Goal: Task Accomplishment & Management: Manage account settings

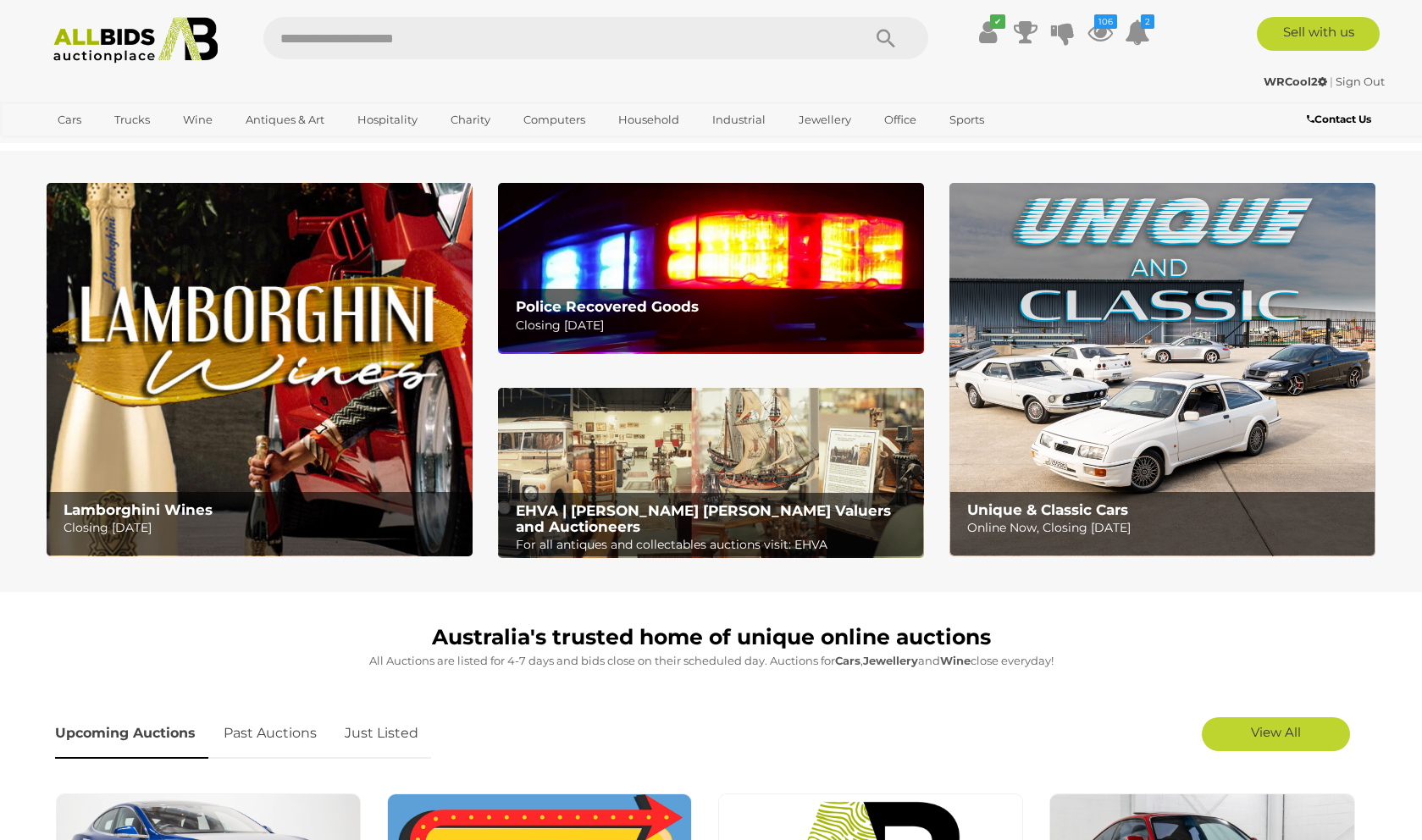
scroll to position [-1, 0]
click at [397, 737] on link "Just Listed" at bounding box center [381, 733] width 99 height 50
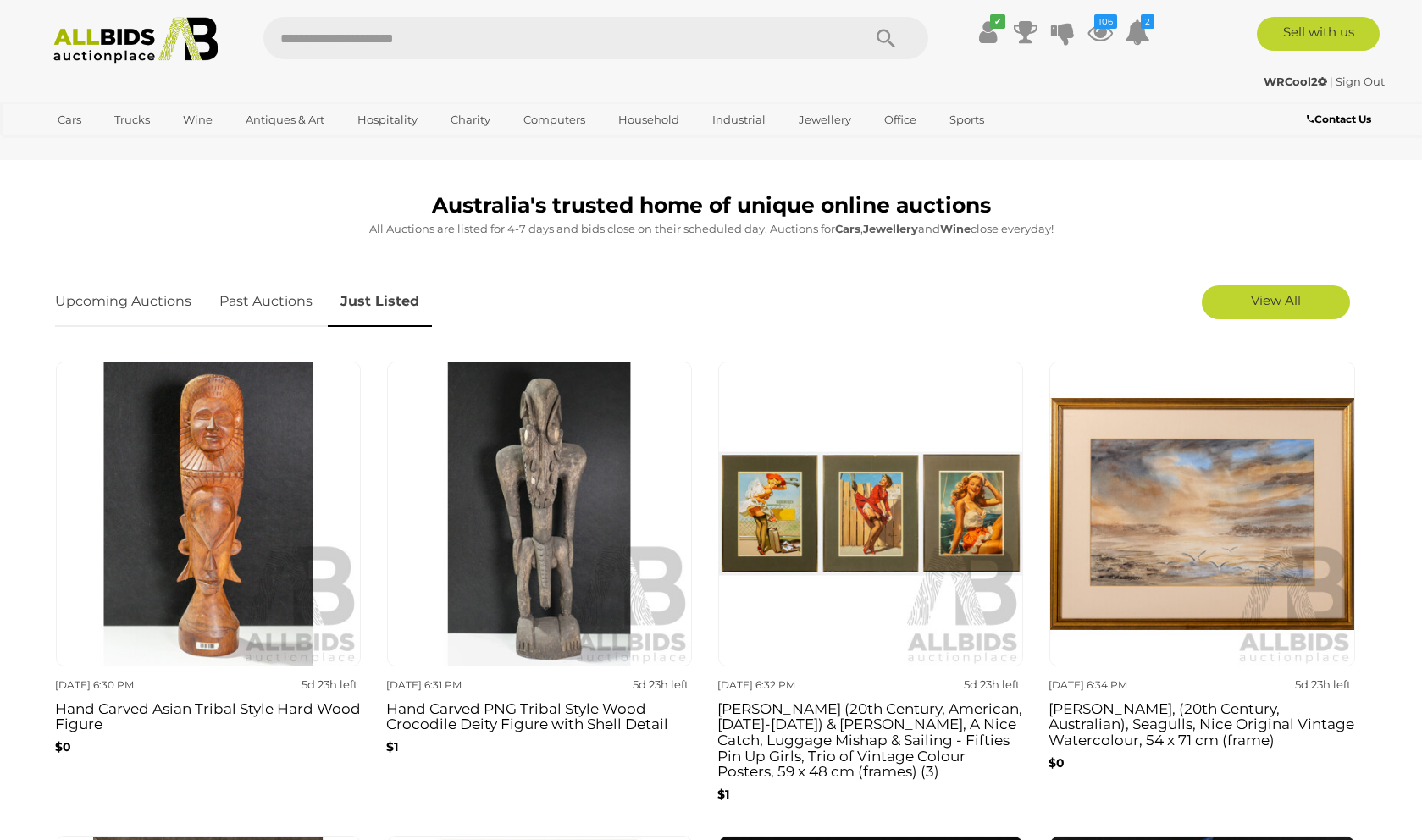
scroll to position [465, 0]
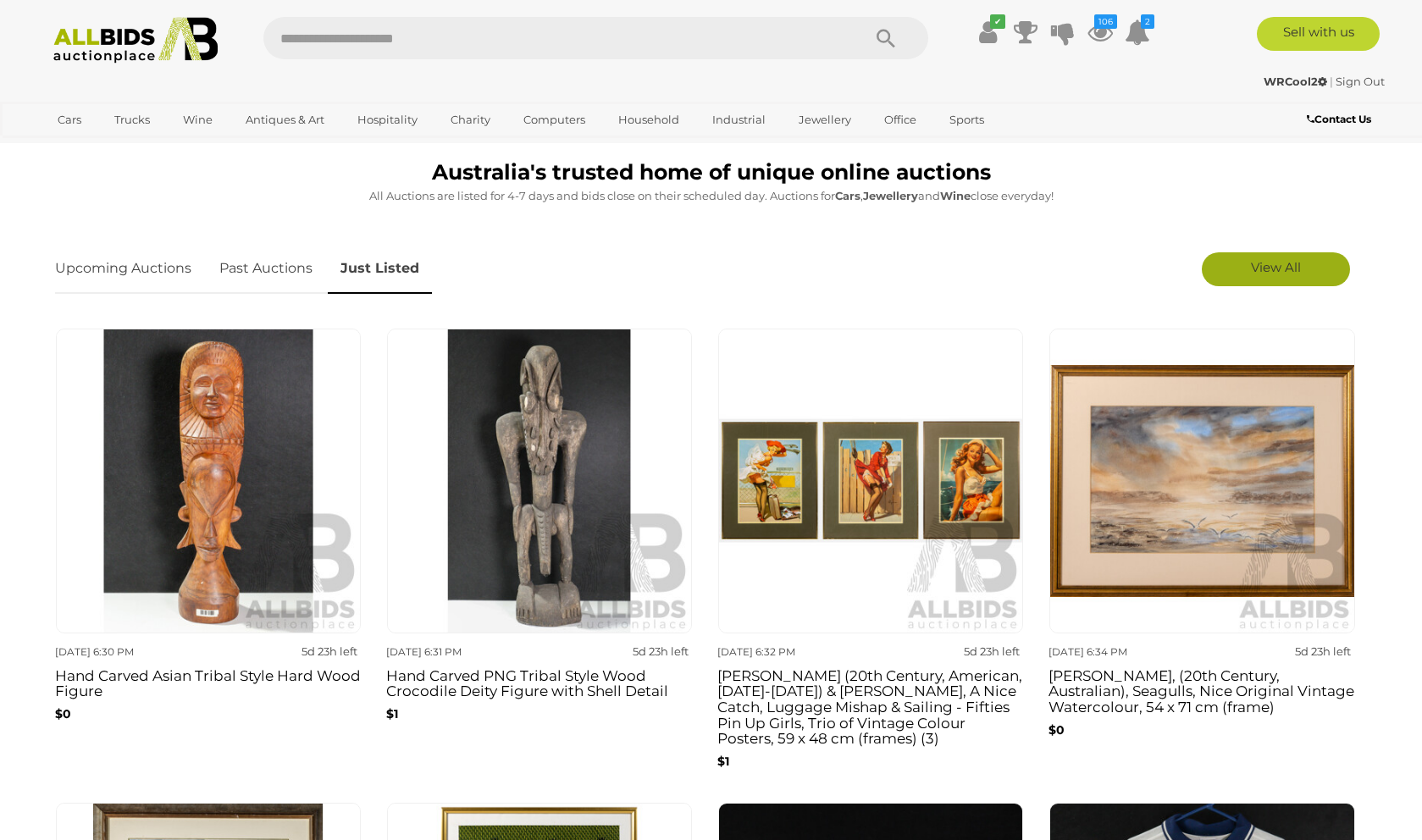
click at [1273, 265] on span "View All" at bounding box center [1276, 267] width 50 height 17
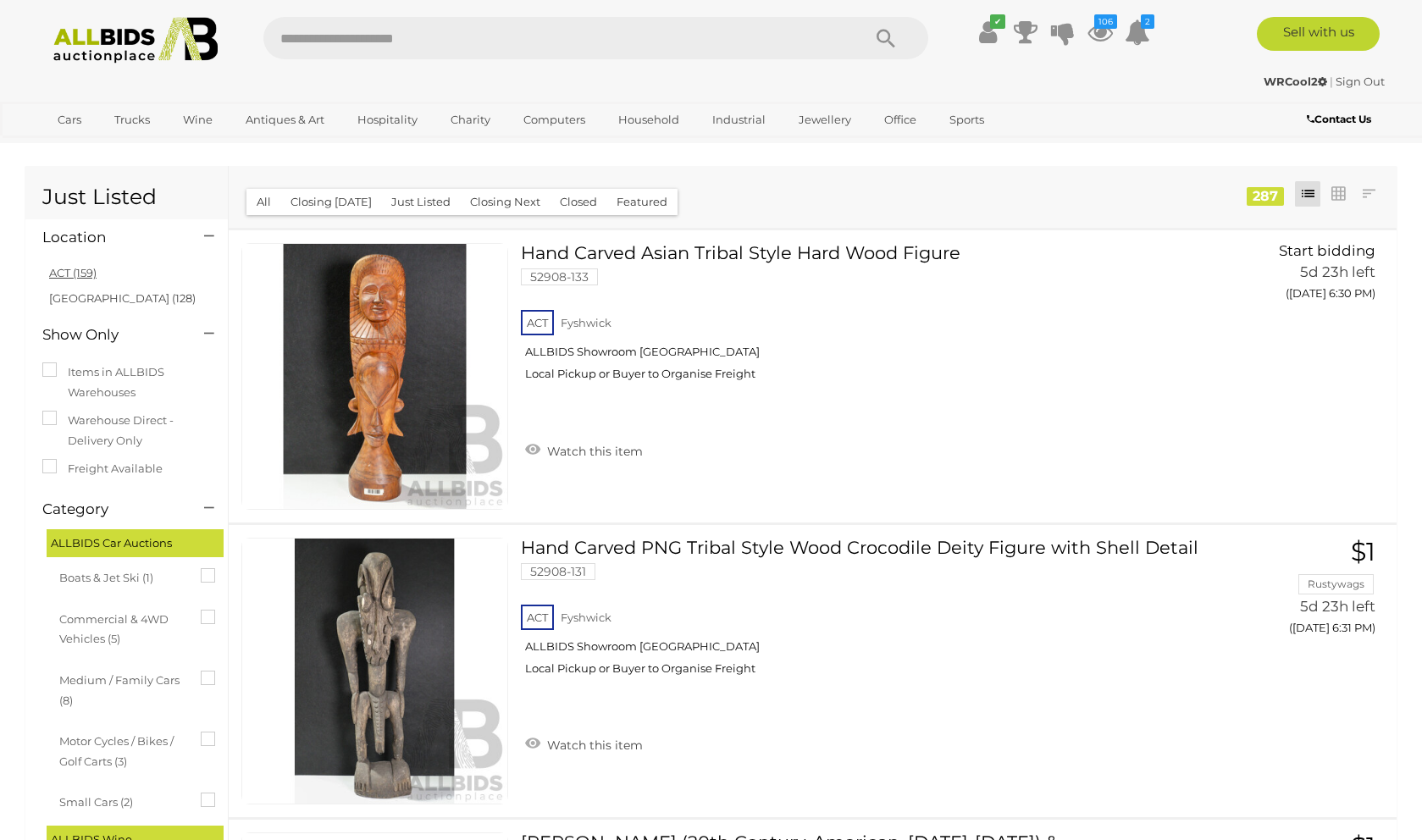
click at [85, 275] on link "ACT (159)" at bounding box center [73, 272] width 48 height 14
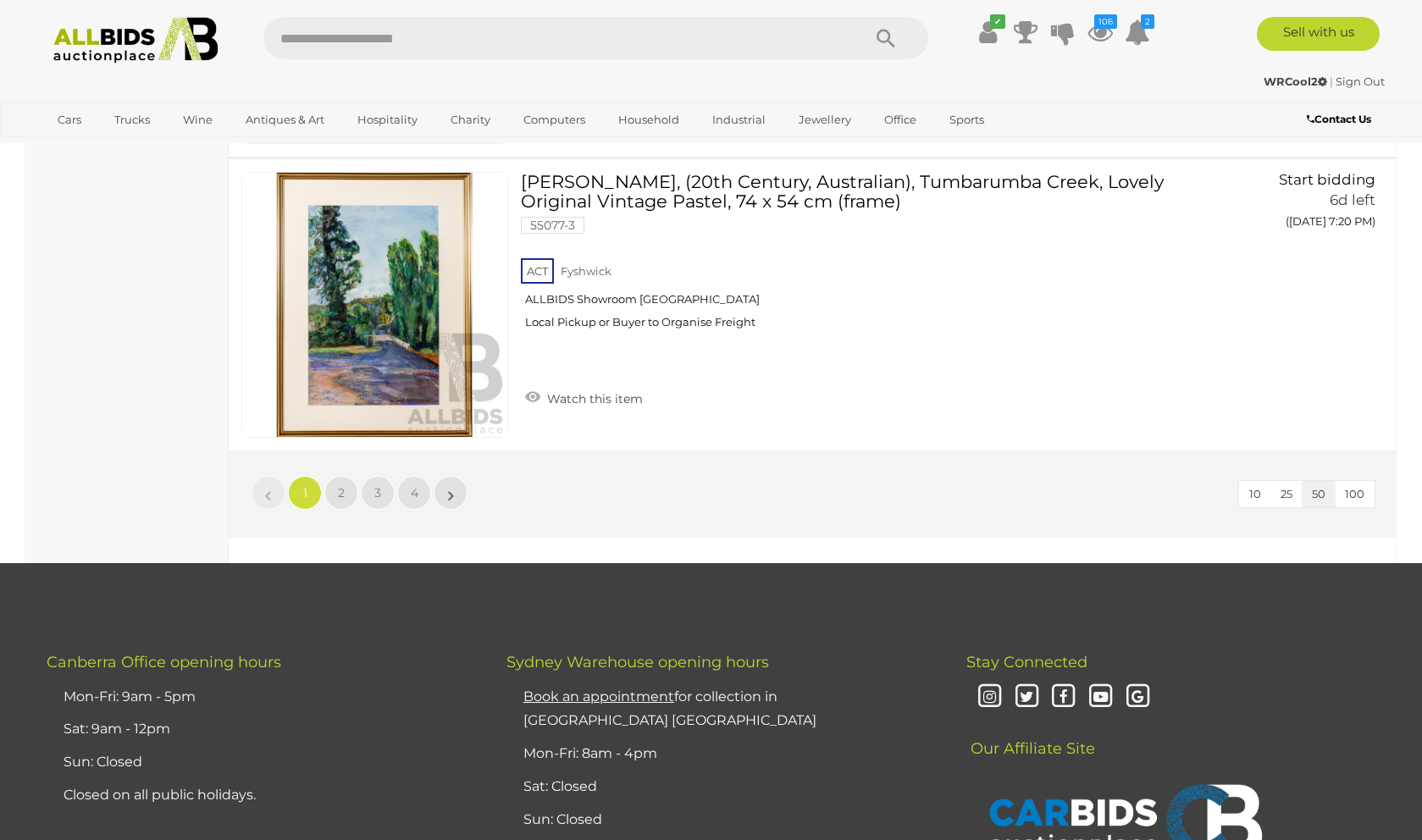
scroll to position [14548, 0]
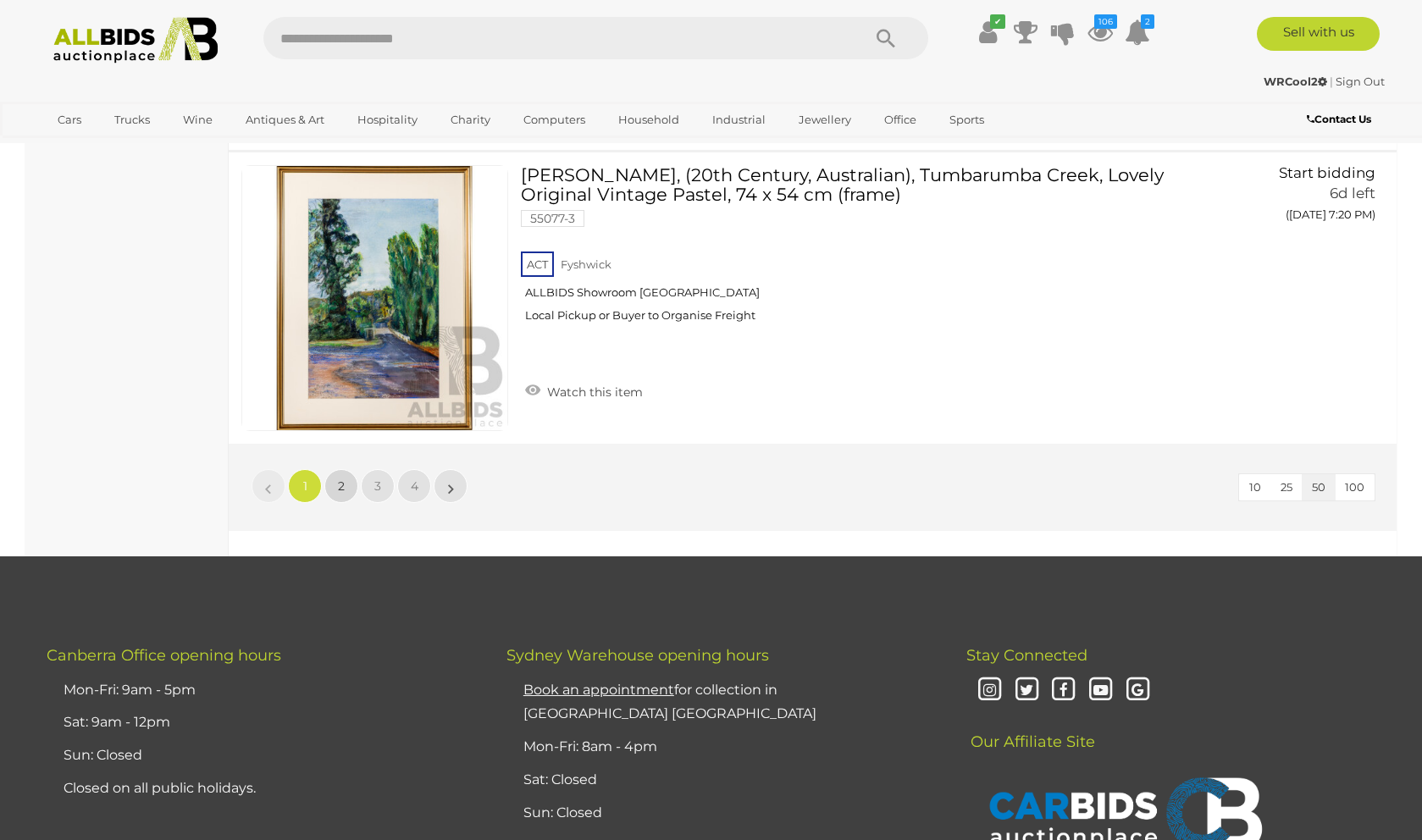
click at [336, 470] on link "2" at bounding box center [341, 486] width 34 height 34
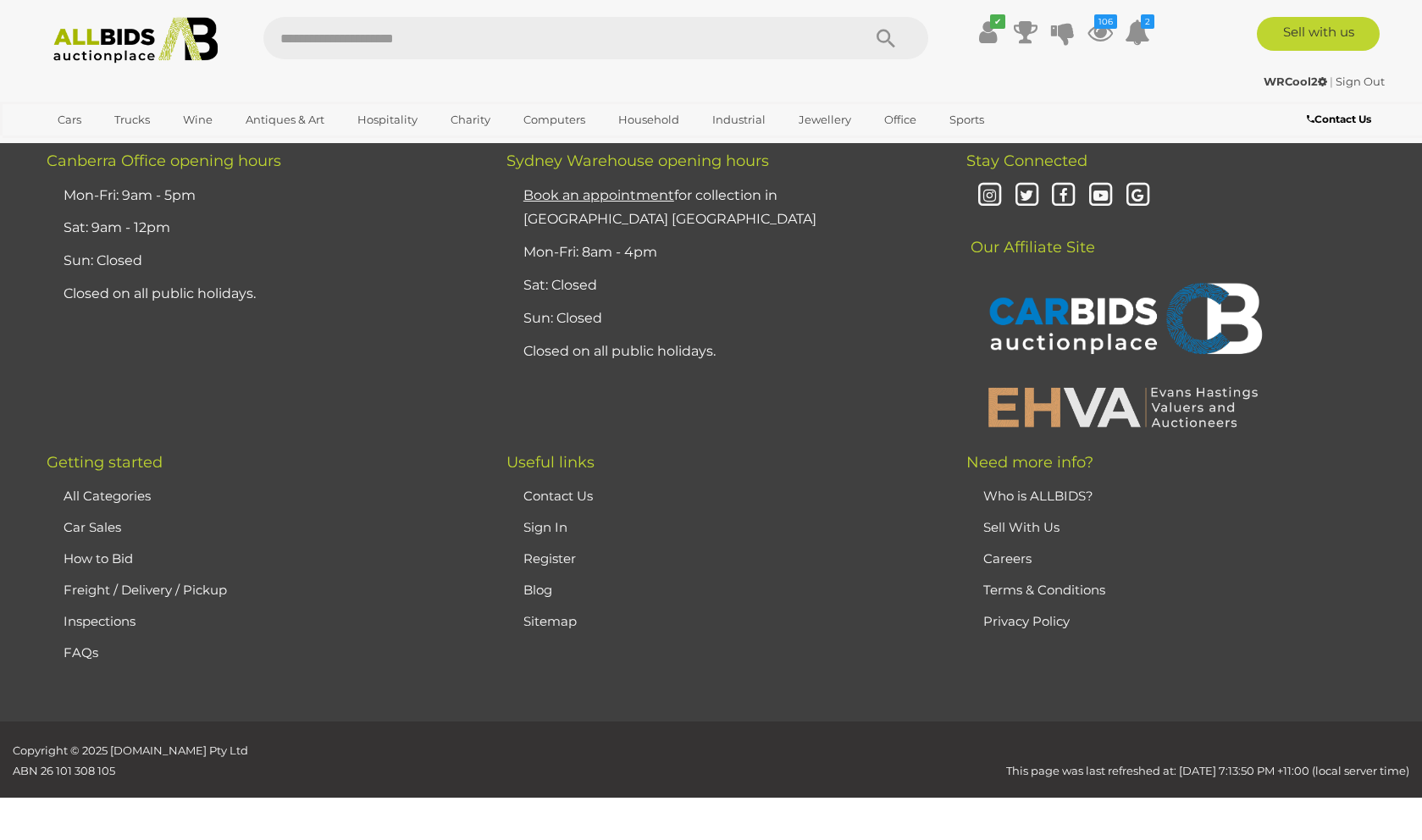
scroll to position [0, 0]
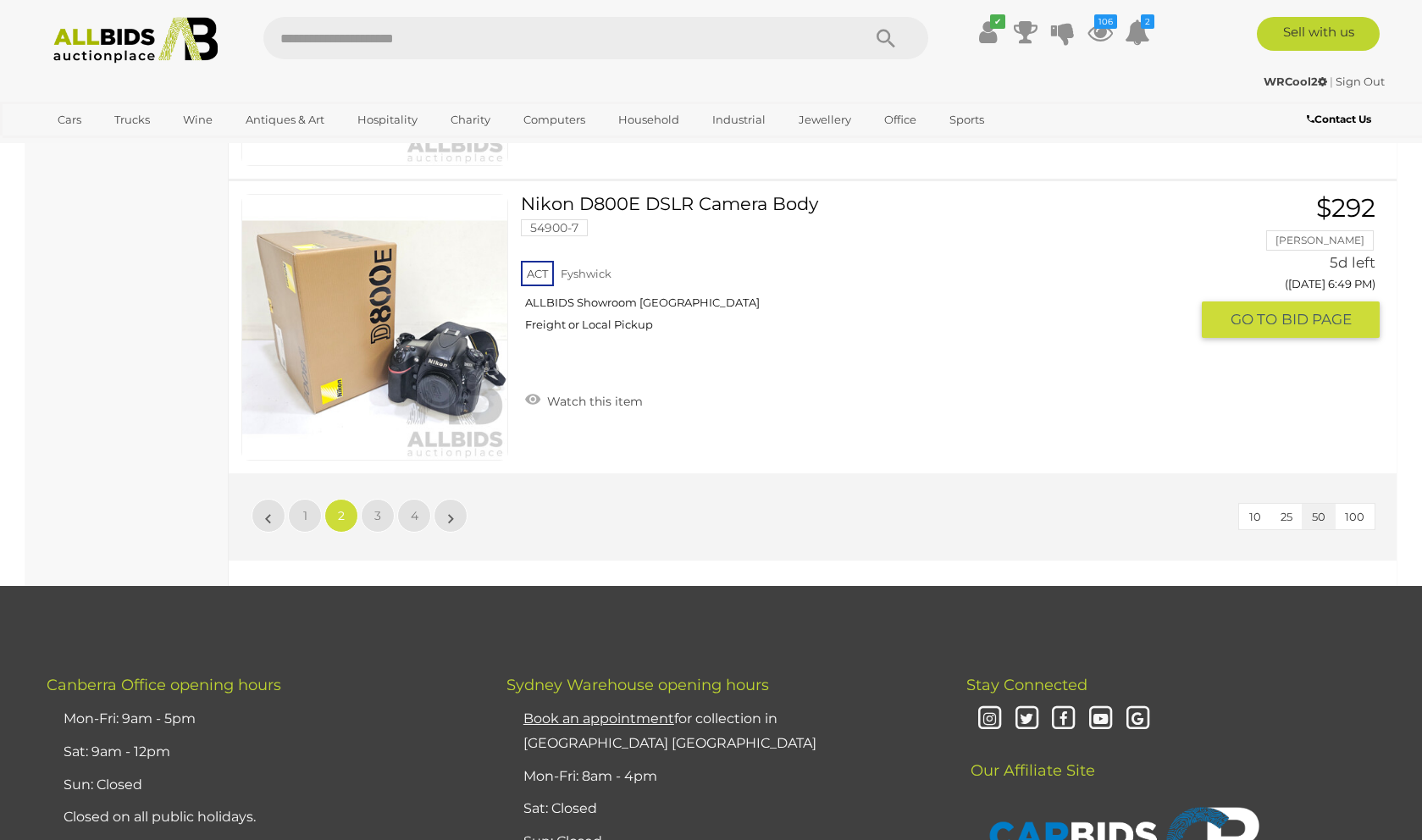
scroll to position [14512, 0]
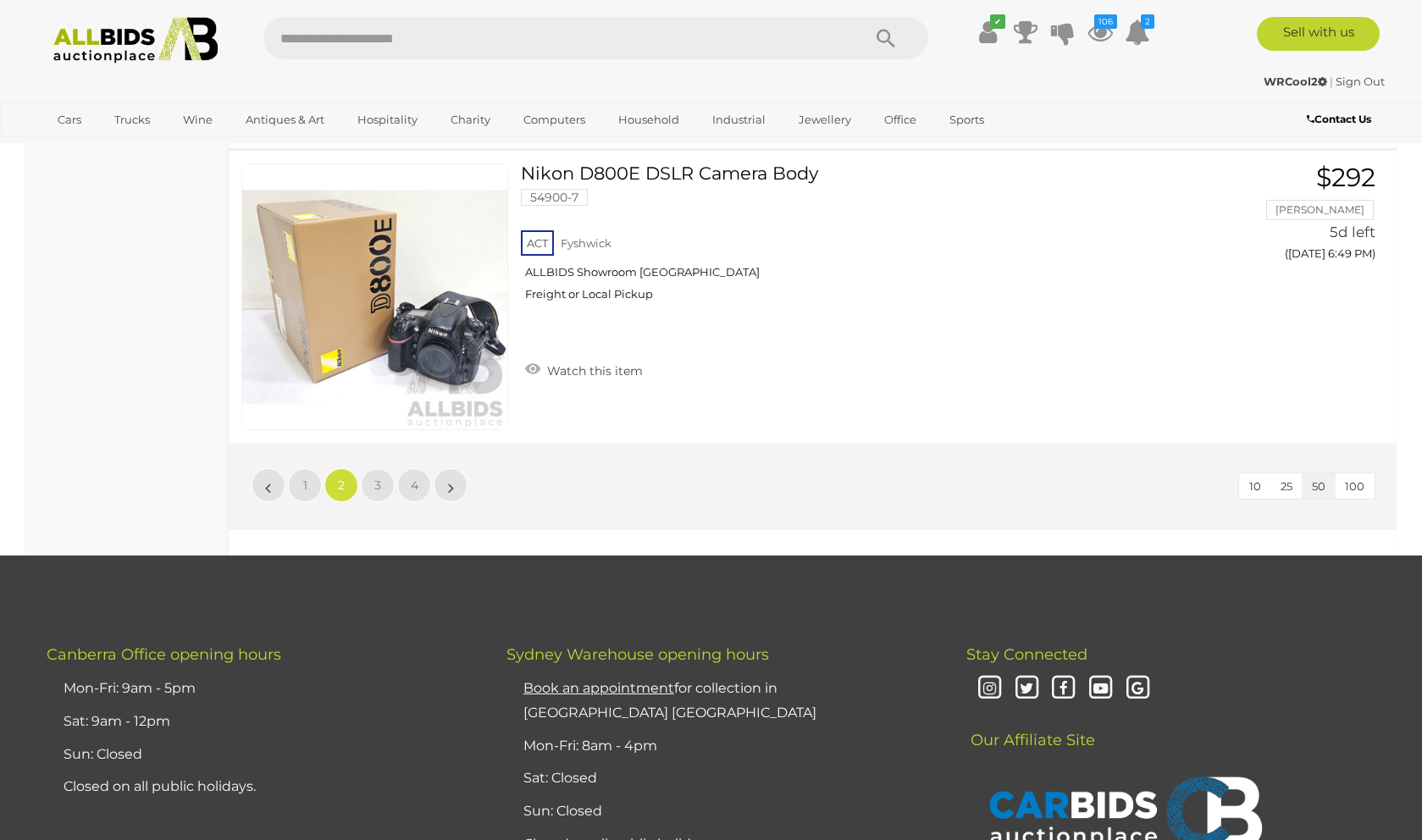
drag, startPoint x: 378, startPoint y: 448, endPoint x: 413, endPoint y: 426, distance: 41.3
click at [378, 478] on span "3" at bounding box center [377, 485] width 6 height 16
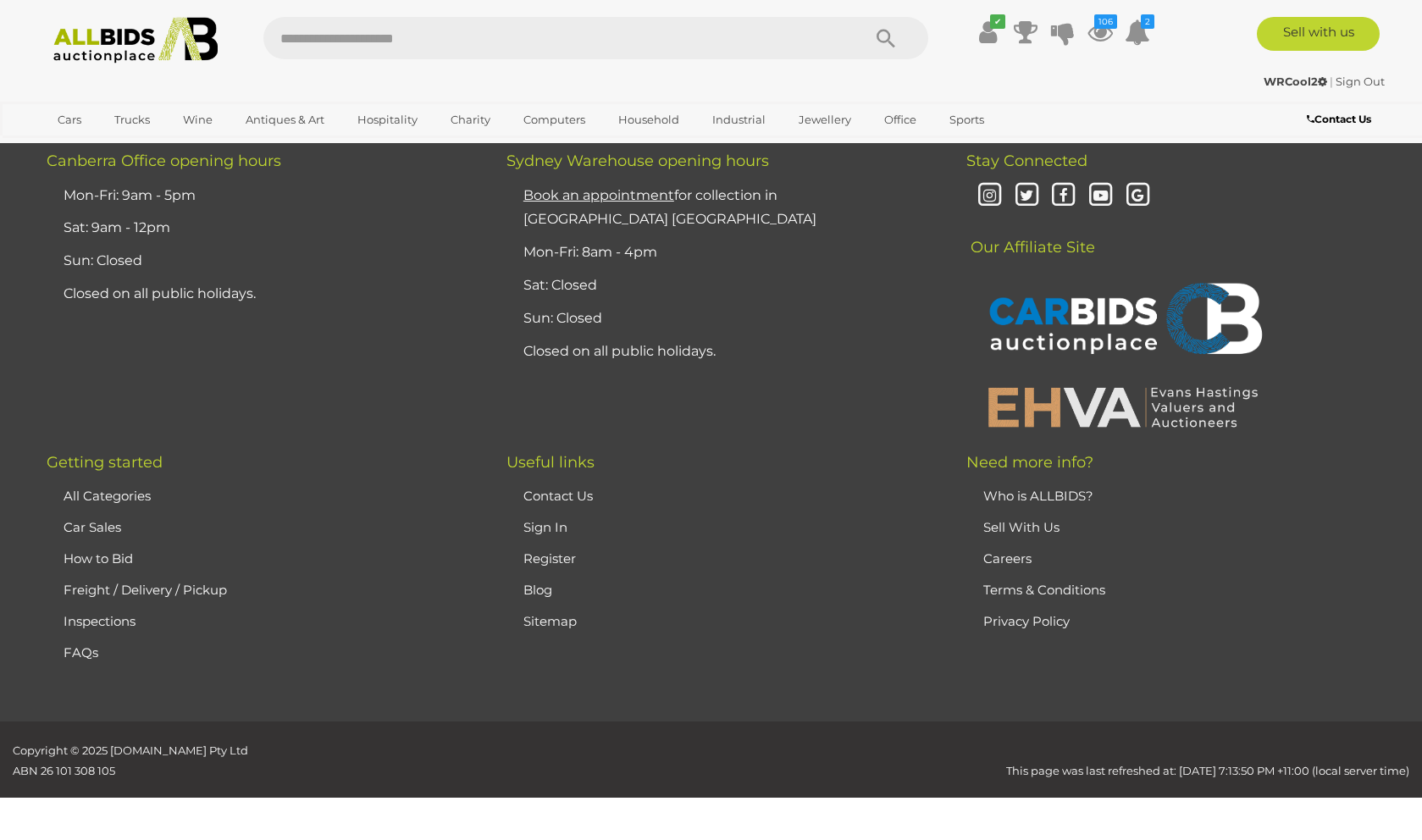
scroll to position [0, 0]
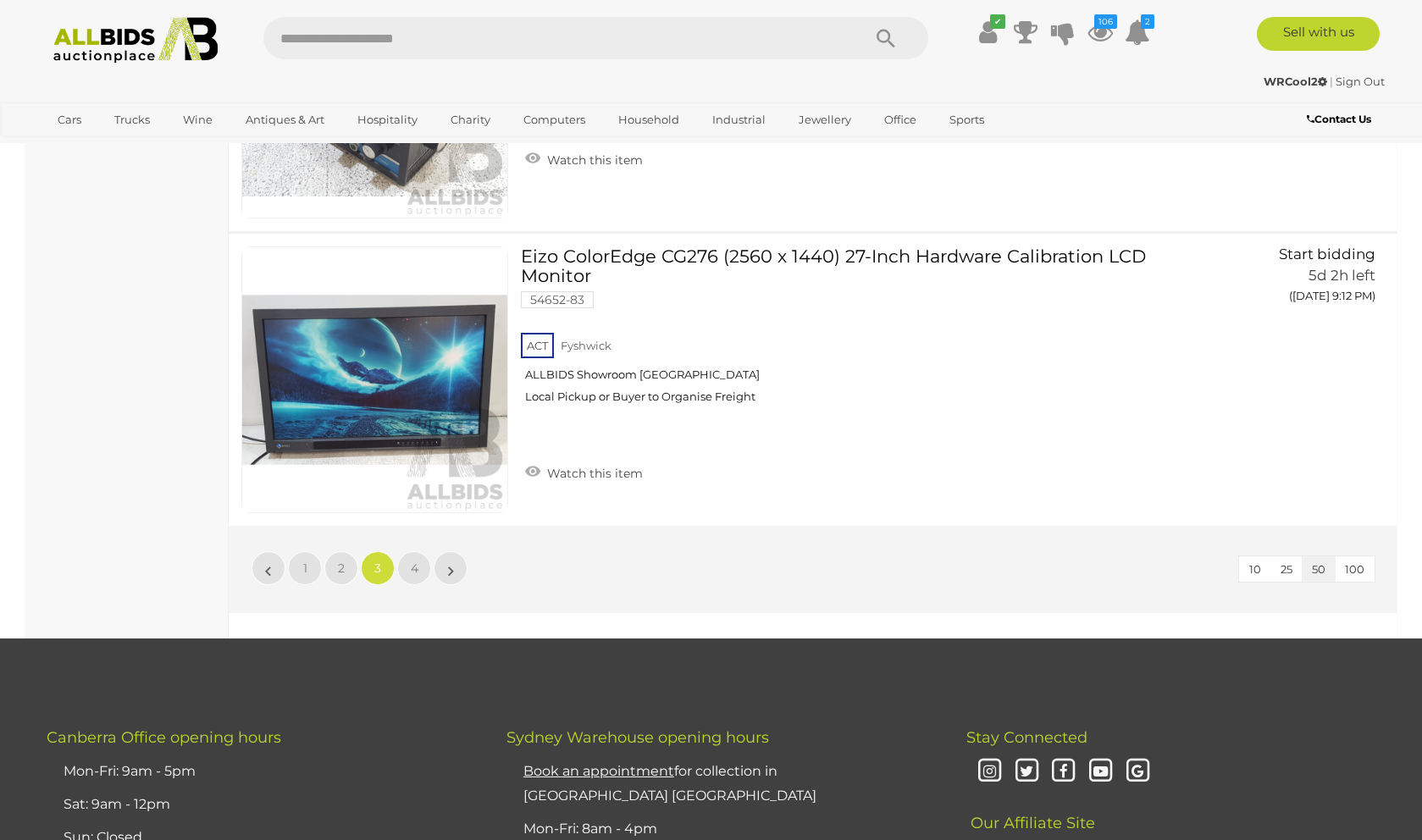
scroll to position [14428, 0]
drag, startPoint x: 414, startPoint y: 577, endPoint x: 463, endPoint y: 534, distance: 65.2
click at [414, 576] on span "4" at bounding box center [415, 568] width 7 height 16
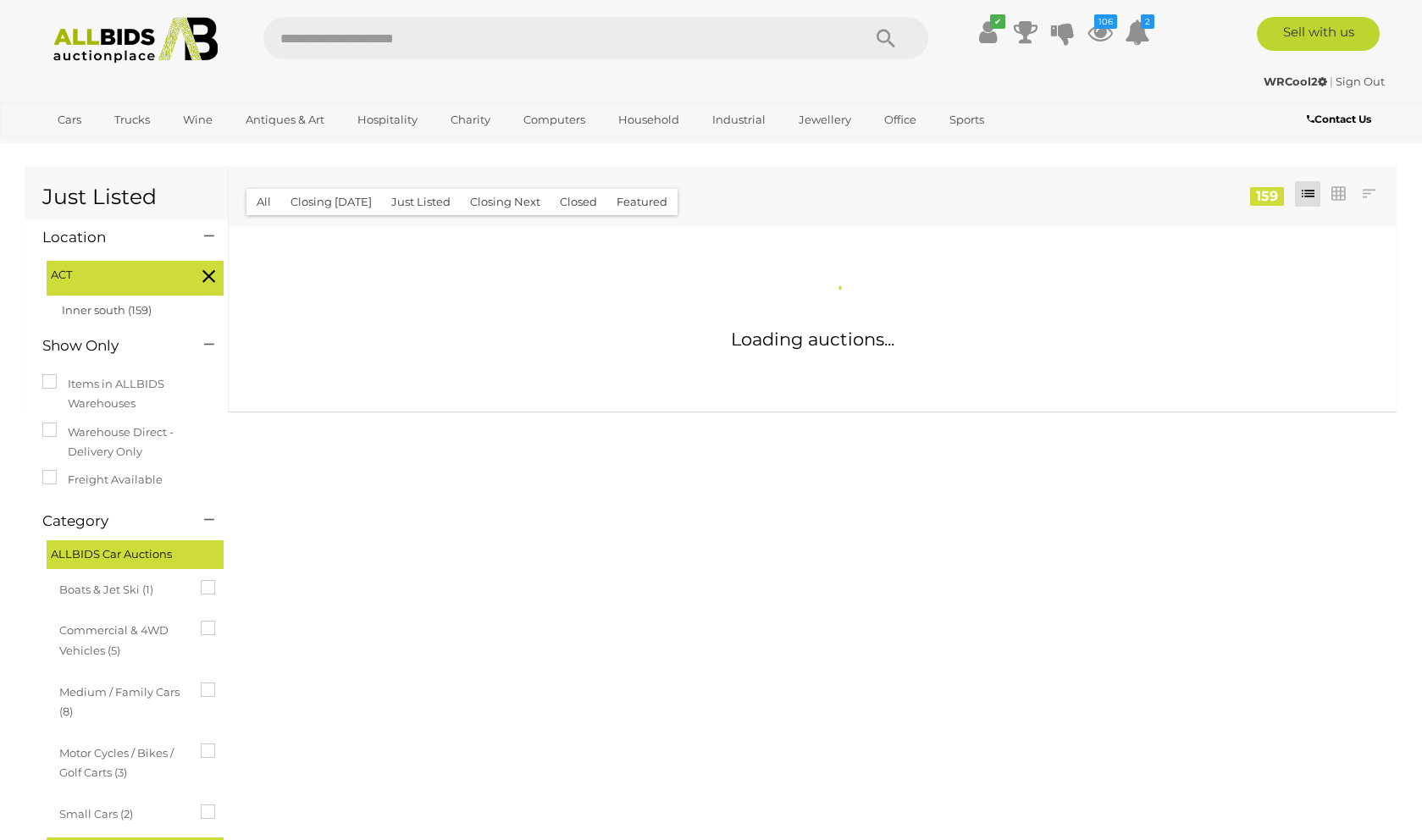
scroll to position [0, 0]
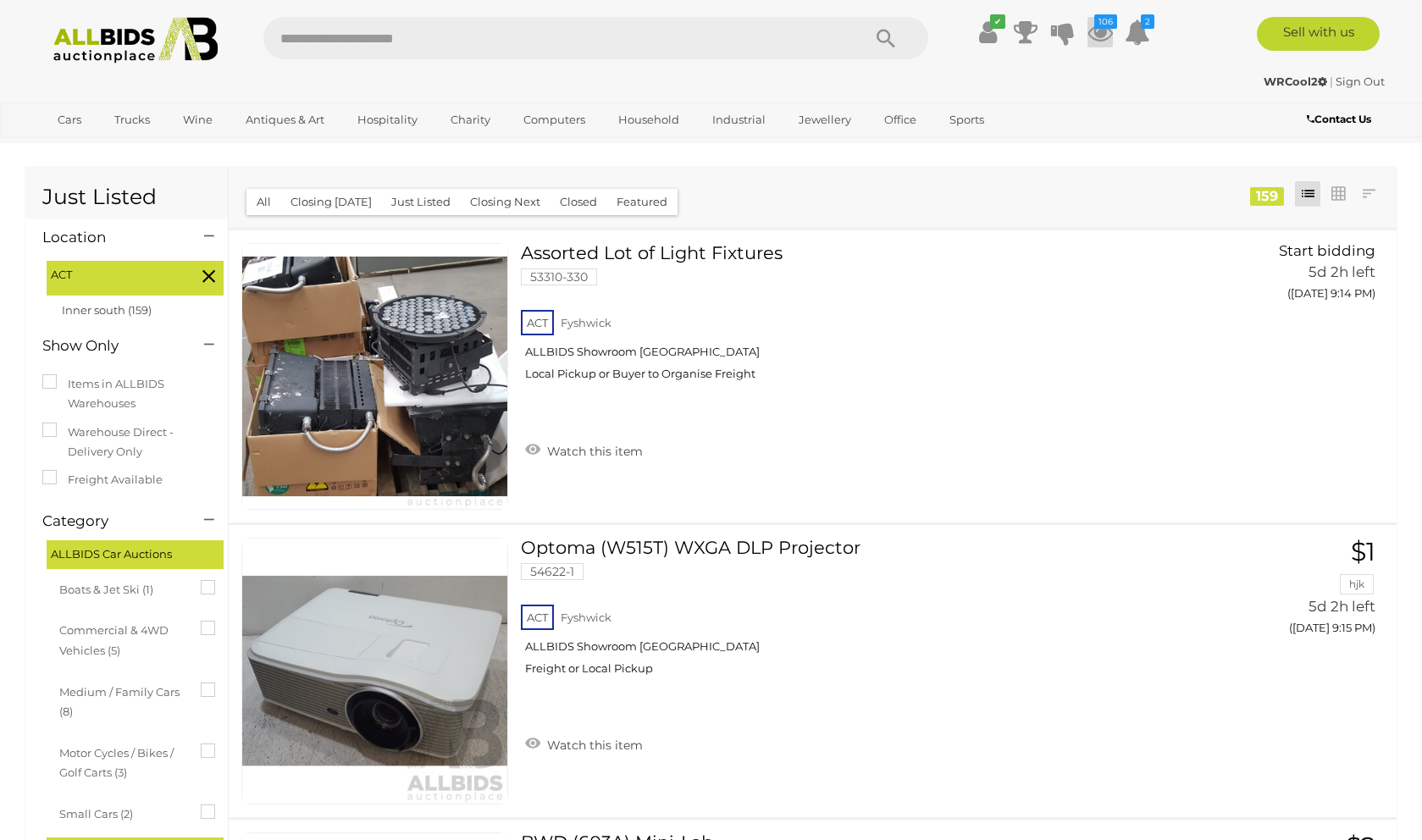
click at [1103, 28] on icon "106" at bounding box center [1106, 22] width 23 height 15
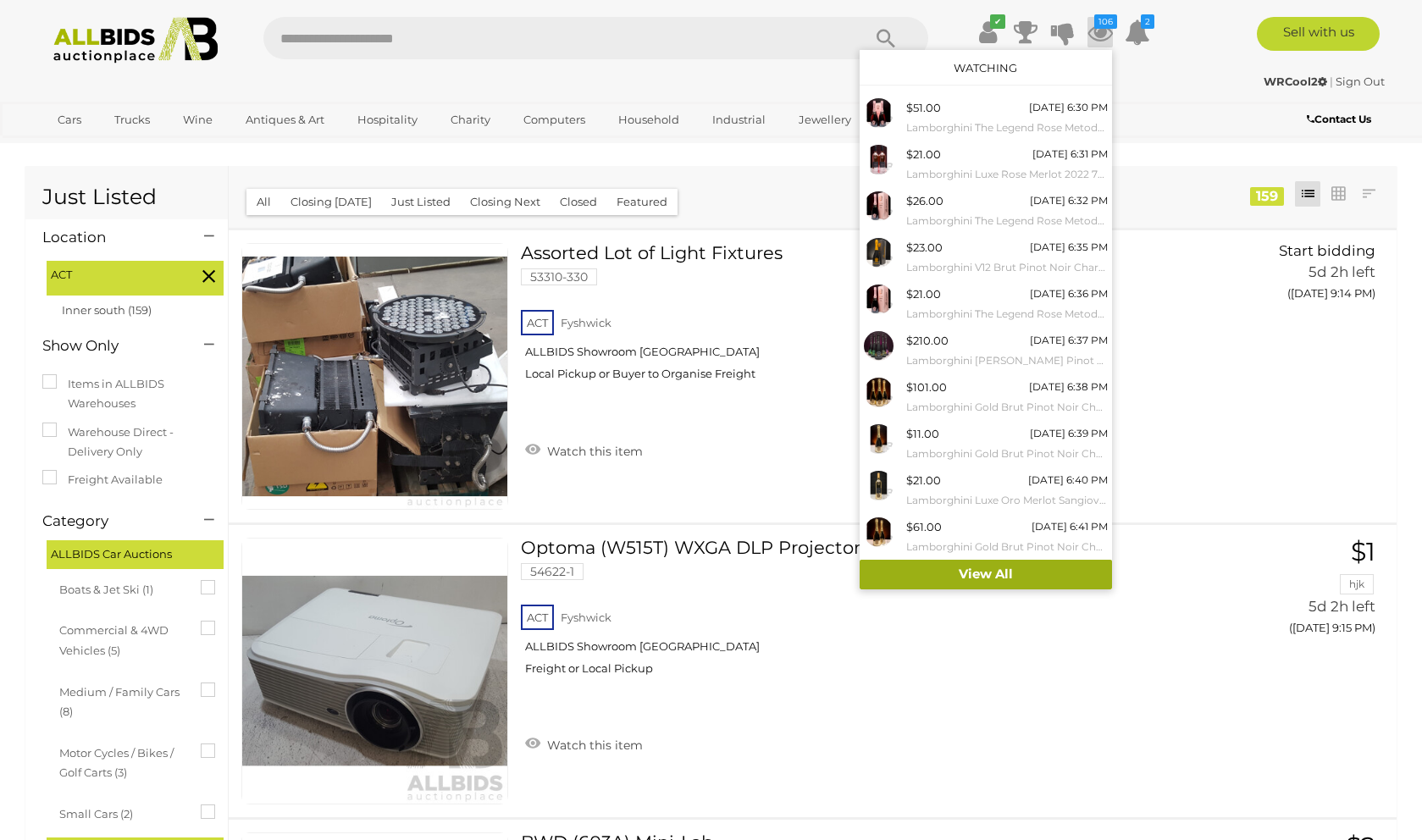
click at [1016, 566] on link "View All" at bounding box center [985, 574] width 253 height 29
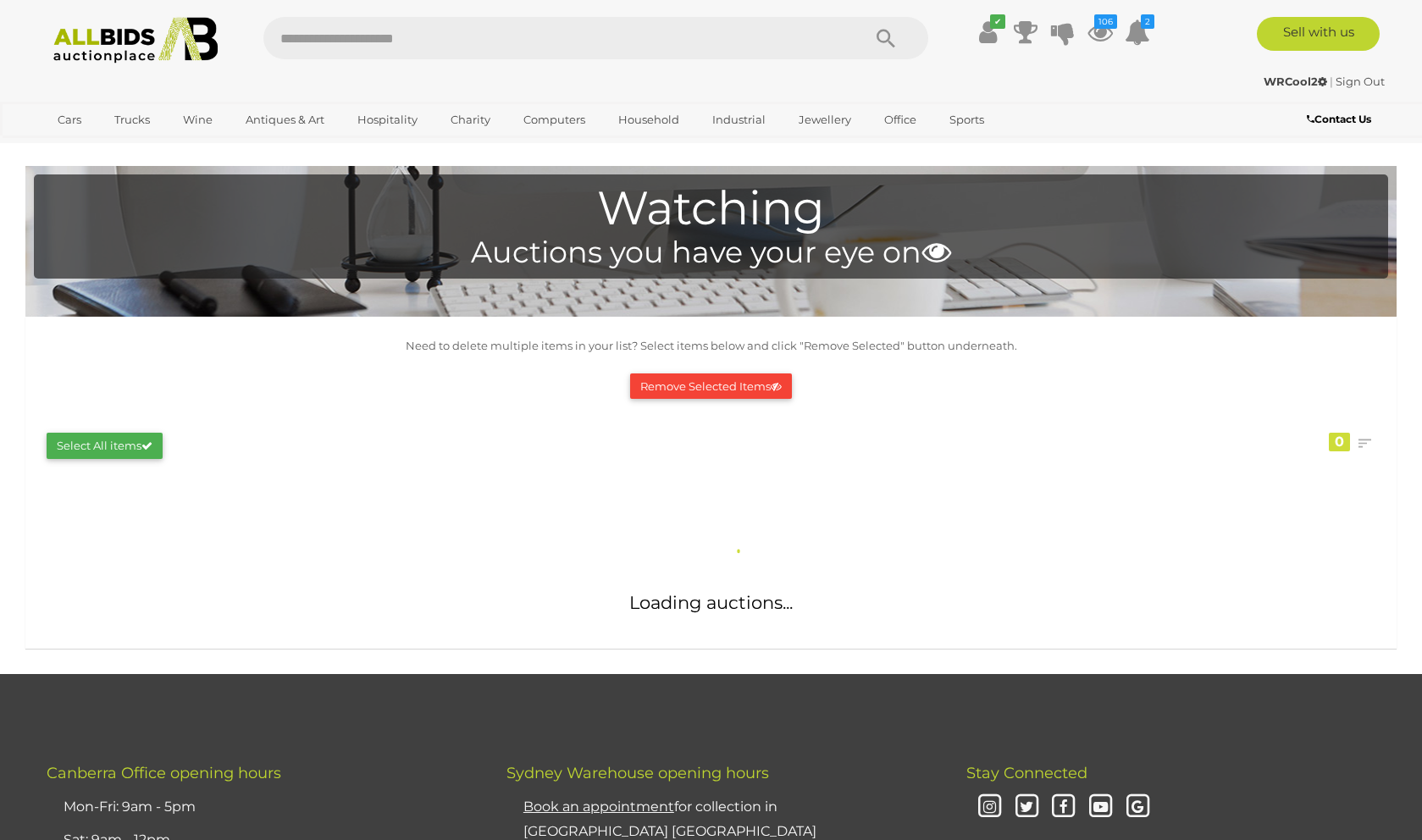
scroll to position [6, 0]
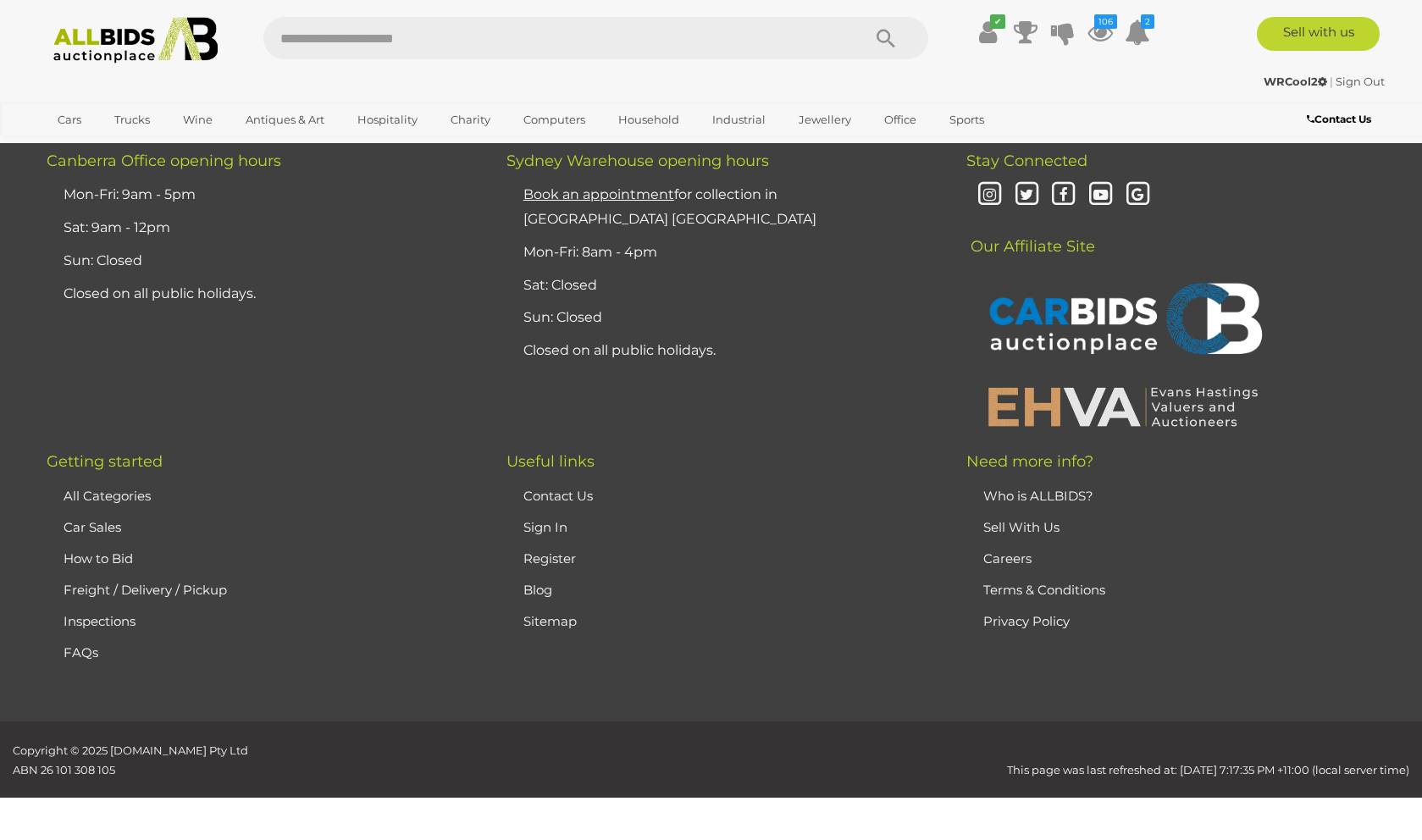
scroll to position [17396, 0]
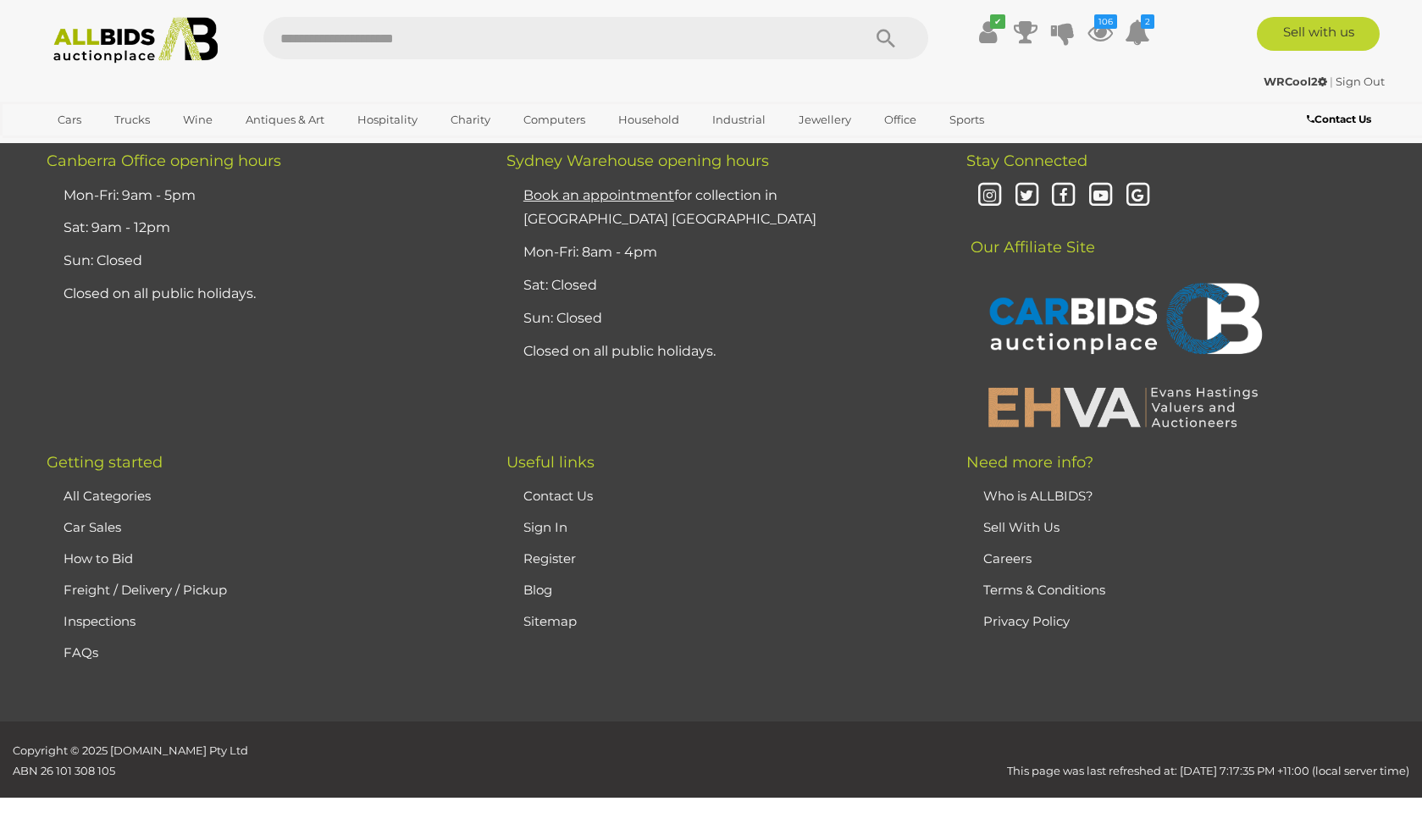
scroll to position [608, 0]
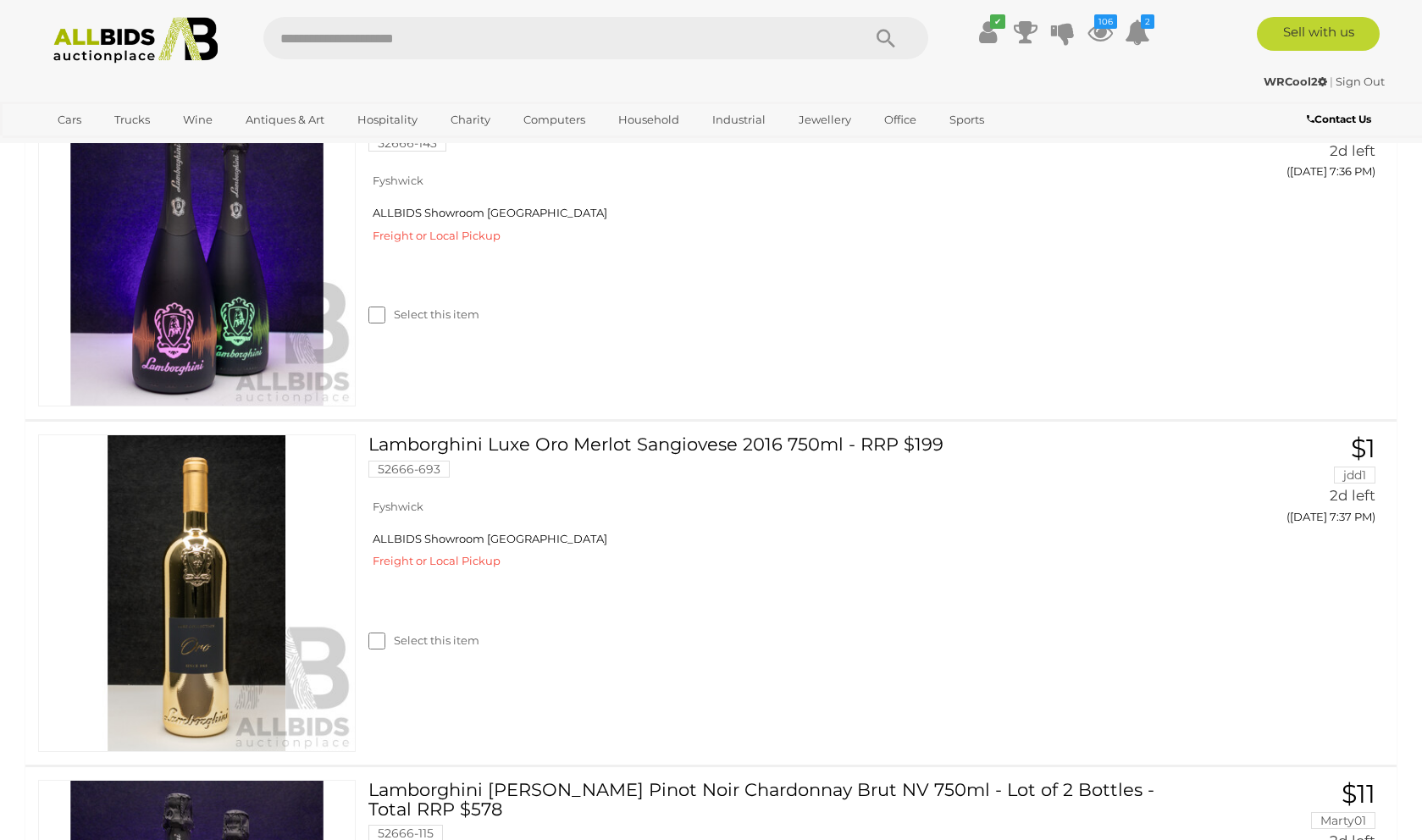
scroll to position [2621, 0]
